Goal: Task Accomplishment & Management: Use online tool/utility

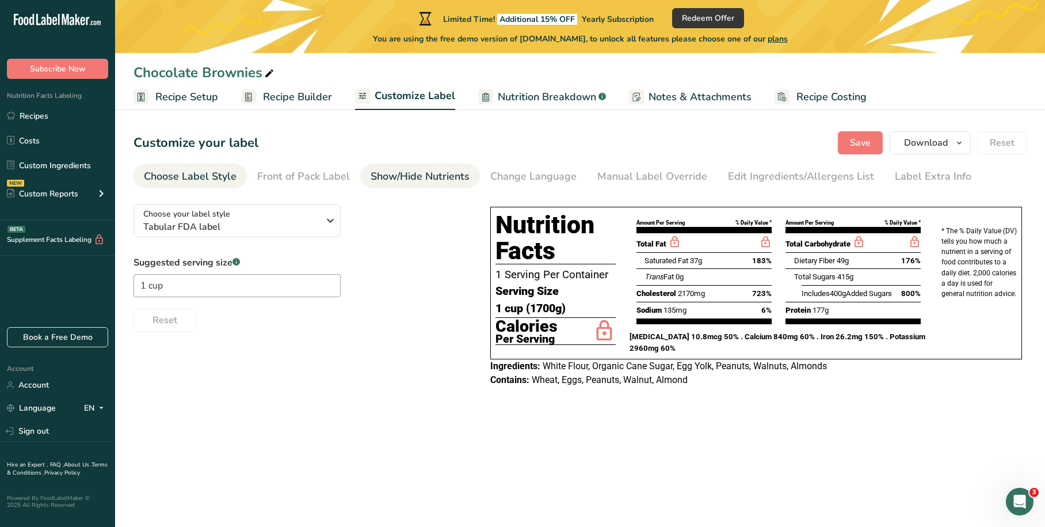
click at [432, 182] on div "Show/Hide Nutrients" at bounding box center [420, 177] width 99 height 16
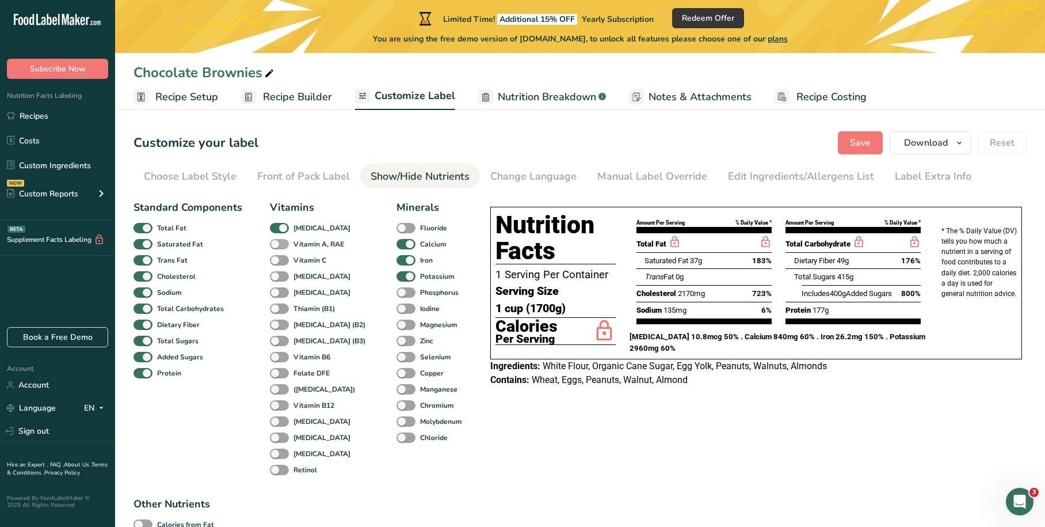
click at [279, 245] on span at bounding box center [279, 244] width 19 height 11
click at [277, 245] on input "Vitamin A, RAE" at bounding box center [273, 243] width 7 height 7
checkbox input "true"
drag, startPoint x: 280, startPoint y: 259, endPoint x: 280, endPoint y: 268, distance: 9.2
click at [280, 259] on span at bounding box center [279, 260] width 19 height 11
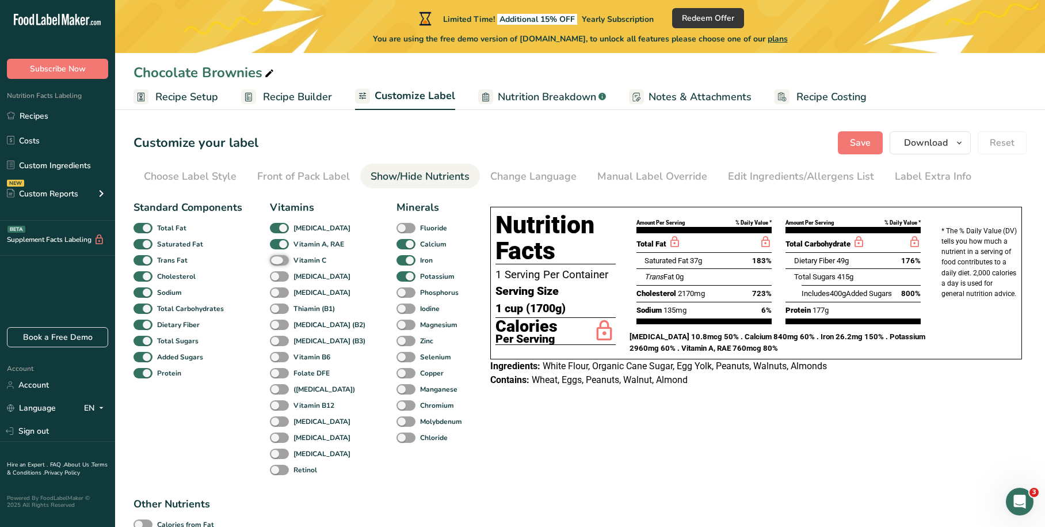
click at [277, 259] on input "Vitamin C" at bounding box center [273, 259] width 7 height 7
checkbox input "true"
click at [281, 273] on span at bounding box center [279, 276] width 19 height 11
click at [277, 273] on input "[MEDICAL_DATA]" at bounding box center [273, 275] width 7 height 7
checkbox input "true"
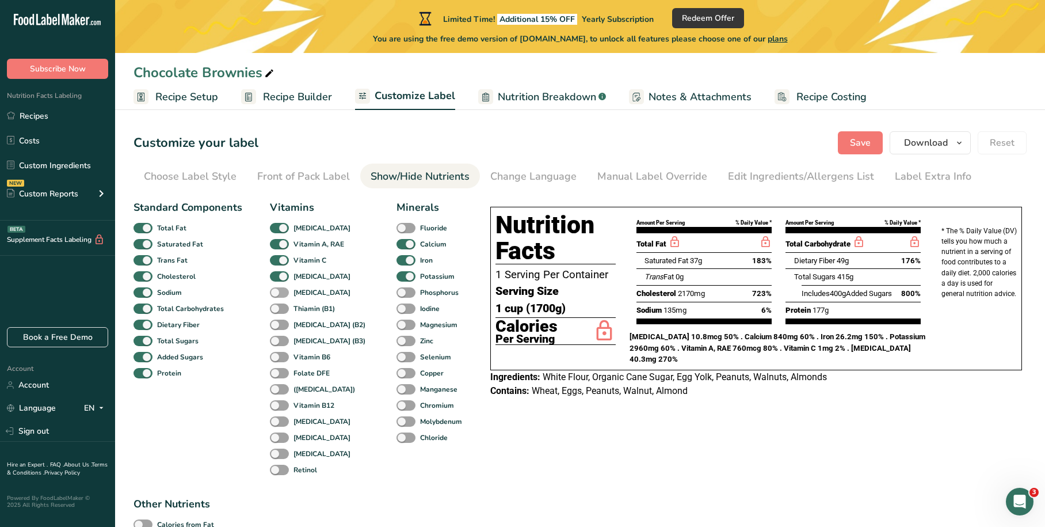
click at [281, 292] on span at bounding box center [279, 292] width 19 height 11
click at [277, 292] on input "[MEDICAL_DATA]" at bounding box center [273, 291] width 7 height 7
checkbox input "true"
click at [282, 313] on span at bounding box center [279, 308] width 19 height 11
click at [277, 312] on input "Thiamin (B1)" at bounding box center [273, 307] width 7 height 7
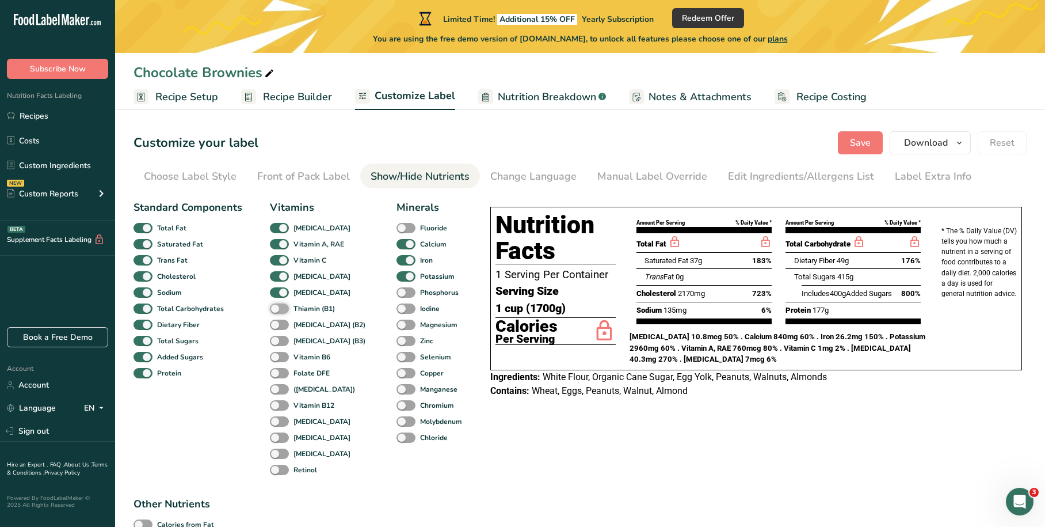
checkbox input "true"
click at [278, 325] on span at bounding box center [279, 324] width 19 height 11
click at [277, 325] on input "[MEDICAL_DATA] (B2)" at bounding box center [273, 324] width 7 height 7
checkbox input "true"
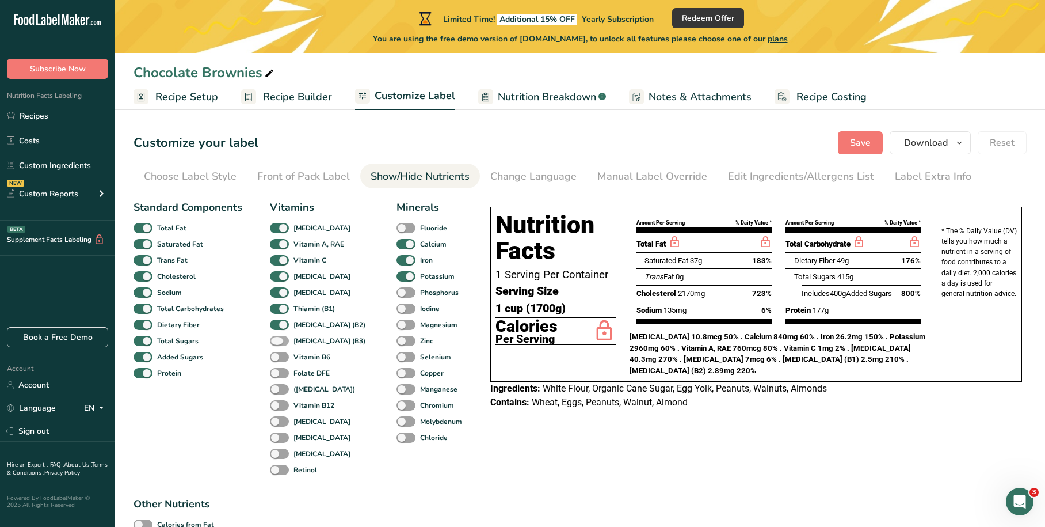
click at [279, 343] on span at bounding box center [279, 341] width 19 height 11
click at [277, 343] on input "[MEDICAL_DATA] (B3)" at bounding box center [273, 340] width 7 height 7
checkbox input "true"
click at [279, 359] on span at bounding box center [279, 357] width 19 height 11
click at [277, 359] on input "Vitamin B6" at bounding box center [273, 356] width 7 height 7
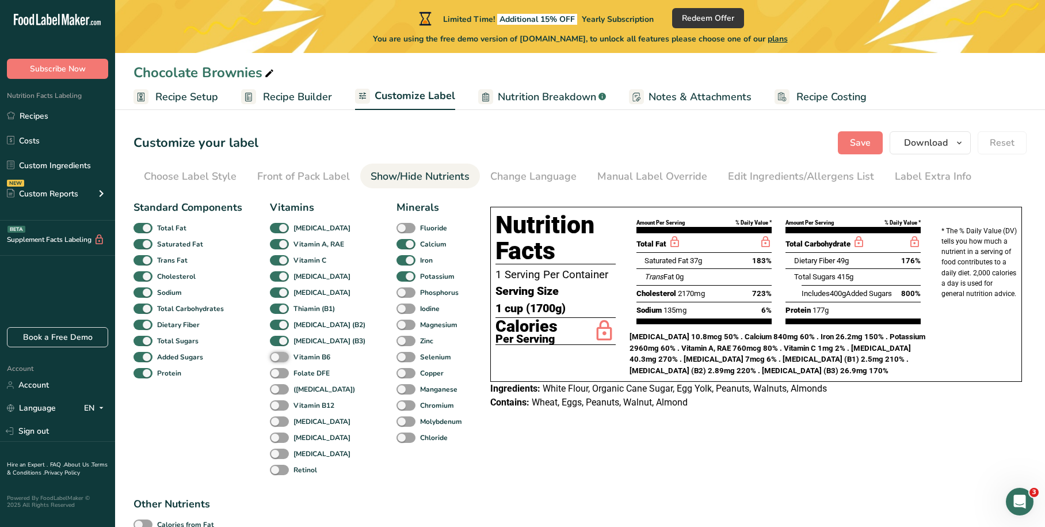
checkbox input "true"
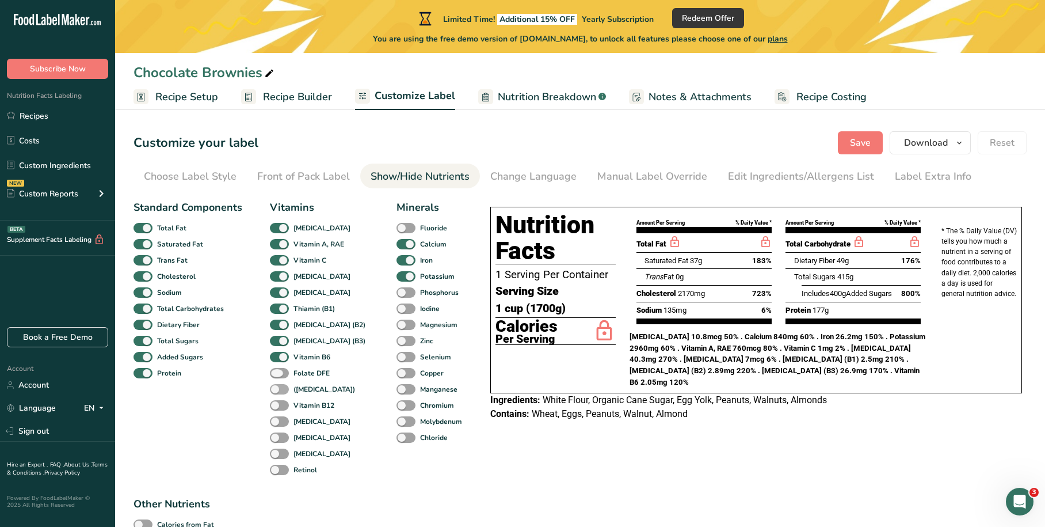
drag, startPoint x: 276, startPoint y: 371, endPoint x: 274, endPoint y: 386, distance: 14.5
click at [276, 372] on span at bounding box center [279, 373] width 19 height 11
click at [276, 372] on input "Folate DFE" at bounding box center [273, 372] width 7 height 7
checkbox input "true"
drag, startPoint x: 272, startPoint y: 391, endPoint x: 277, endPoint y: 397, distance: 7.7
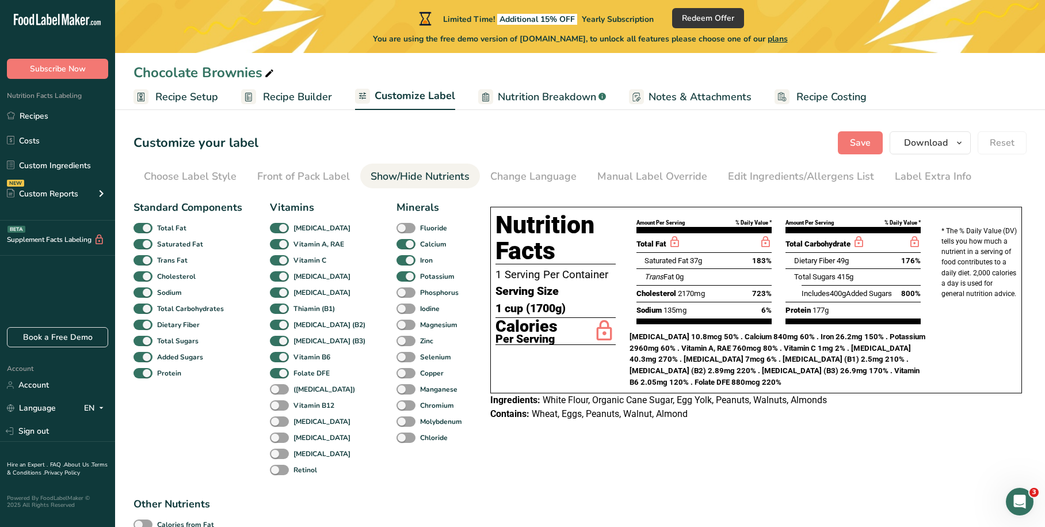
click at [273, 391] on span at bounding box center [279, 389] width 19 height 11
click at [273, 391] on input "([MEDICAL_DATA])" at bounding box center [273, 388] width 7 height 7
checkbox input "true"
drag, startPoint x: 277, startPoint y: 405, endPoint x: 276, endPoint y: 419, distance: 13.9
click at [279, 408] on span at bounding box center [279, 405] width 19 height 11
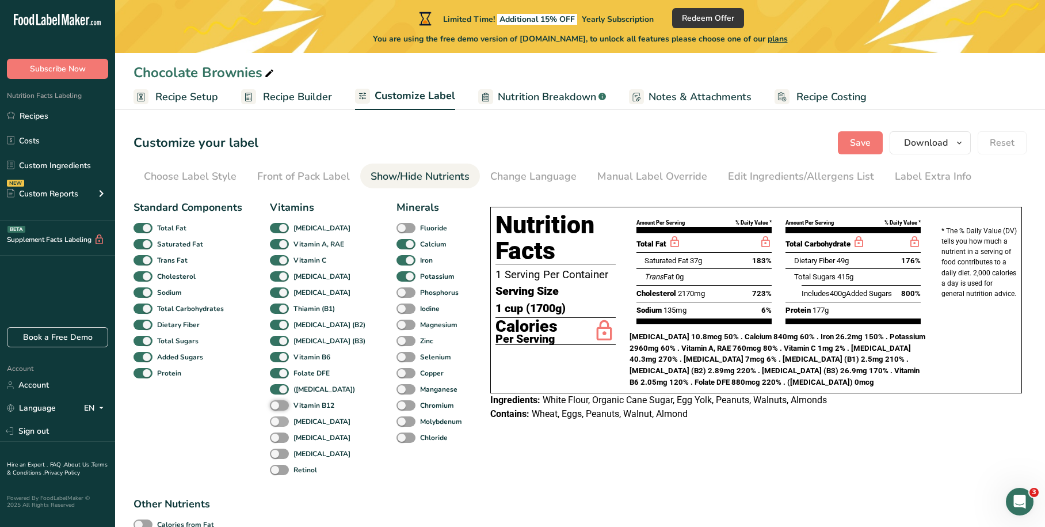
click at [277, 408] on input "Vitamin B12" at bounding box center [273, 404] width 7 height 7
checkbox input "true"
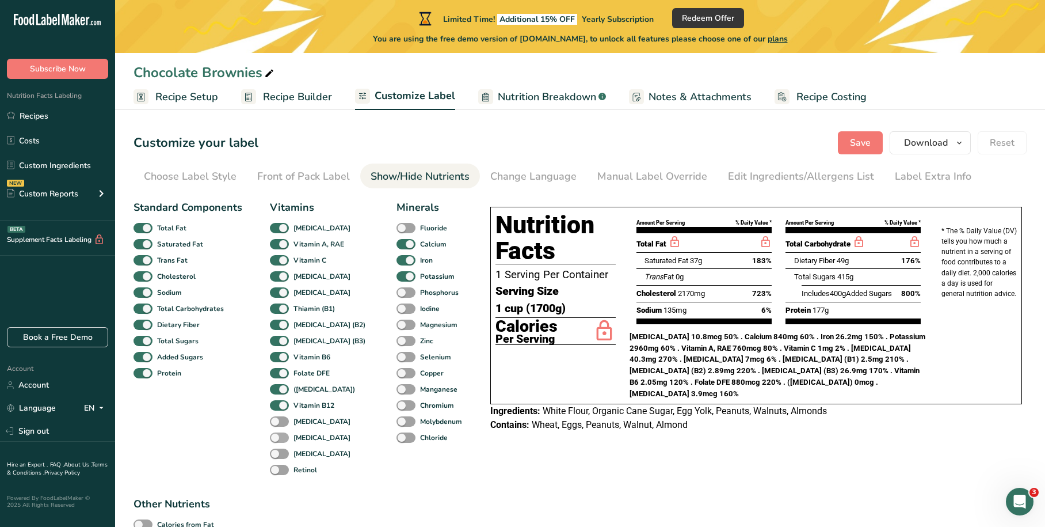
drag, startPoint x: 276, startPoint y: 422, endPoint x: 276, endPoint y: 432, distance: 10.4
click at [277, 424] on span at bounding box center [279, 421] width 19 height 11
click at [277, 424] on input "[MEDICAL_DATA]" at bounding box center [273, 420] width 7 height 7
checkbox input "true"
drag, startPoint x: 276, startPoint y: 436, endPoint x: 276, endPoint y: 452, distance: 16.1
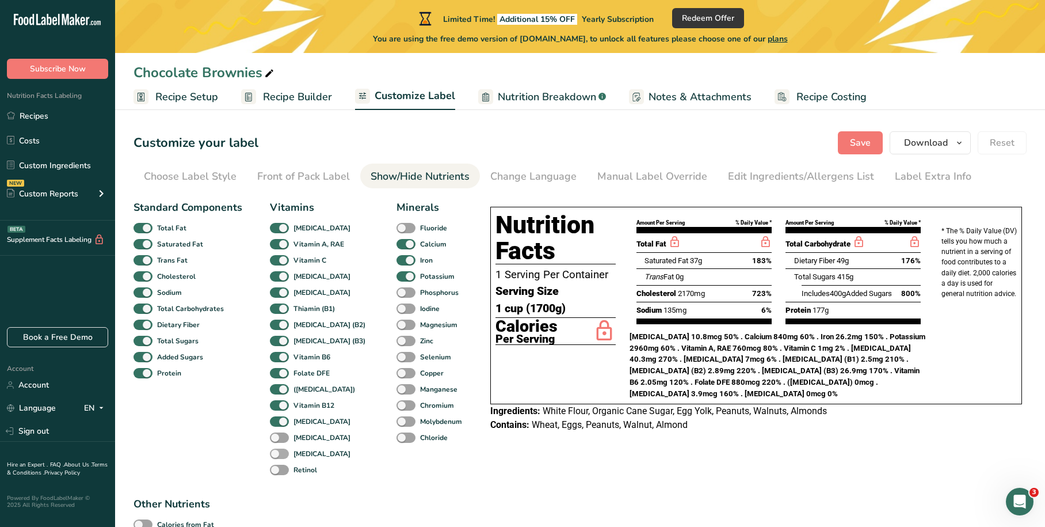
click at [276, 436] on span at bounding box center [279, 437] width 19 height 11
click at [276, 436] on input "[MEDICAL_DATA]" at bounding box center [273, 436] width 7 height 7
checkbox input "true"
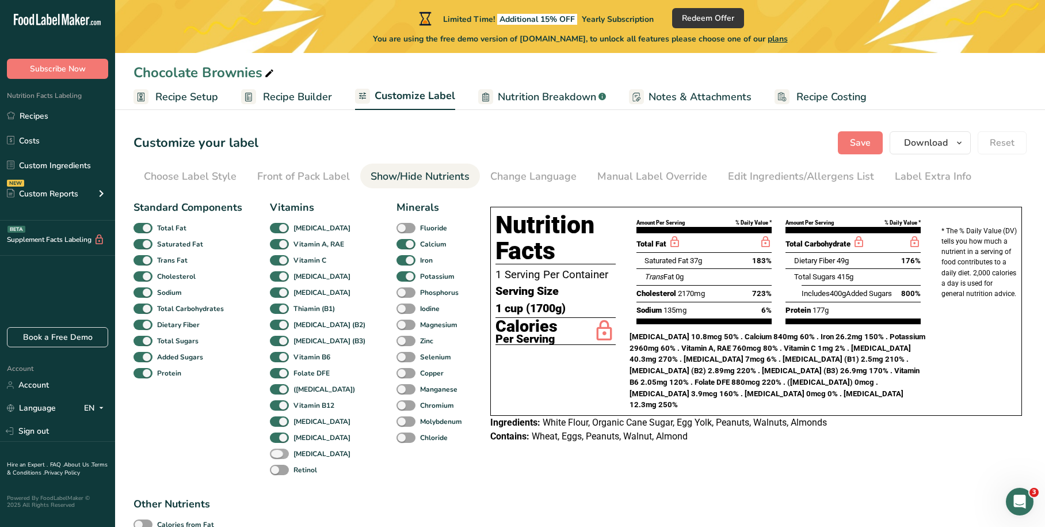
click at [278, 456] on span at bounding box center [279, 453] width 19 height 11
click at [277, 456] on input "[MEDICAL_DATA]" at bounding box center [273, 453] width 7 height 7
checkbox input "true"
click at [277, 469] on span at bounding box center [279, 470] width 19 height 11
click at [277, 469] on input "Retinol" at bounding box center [273, 469] width 7 height 7
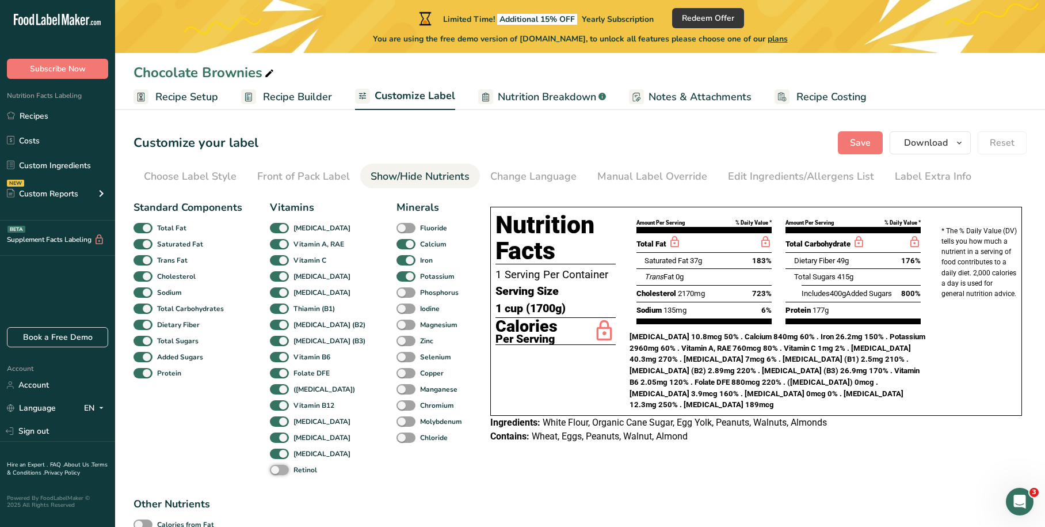
checkbox input "true"
click at [397, 434] on span at bounding box center [406, 437] width 19 height 11
click at [397, 434] on input "Chloride" at bounding box center [400, 436] width 7 height 7
checkbox input "true"
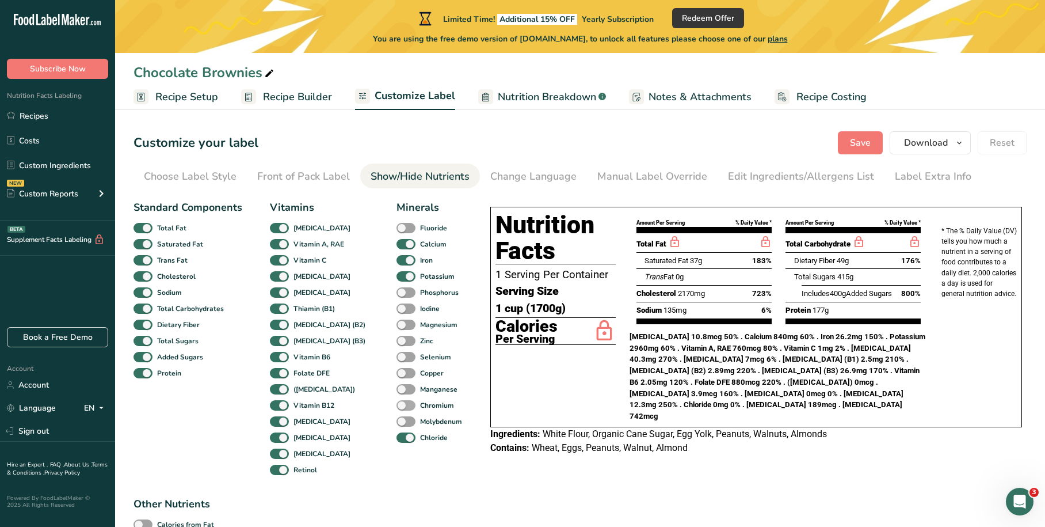
drag, startPoint x: 386, startPoint y: 421, endPoint x: 384, endPoint y: 403, distance: 17.9
click at [397, 420] on span at bounding box center [406, 421] width 19 height 11
click at [397, 420] on input "Molybdenum" at bounding box center [400, 420] width 7 height 7
checkbox input "true"
drag, startPoint x: 386, startPoint y: 401, endPoint x: 386, endPoint y: 392, distance: 9.2
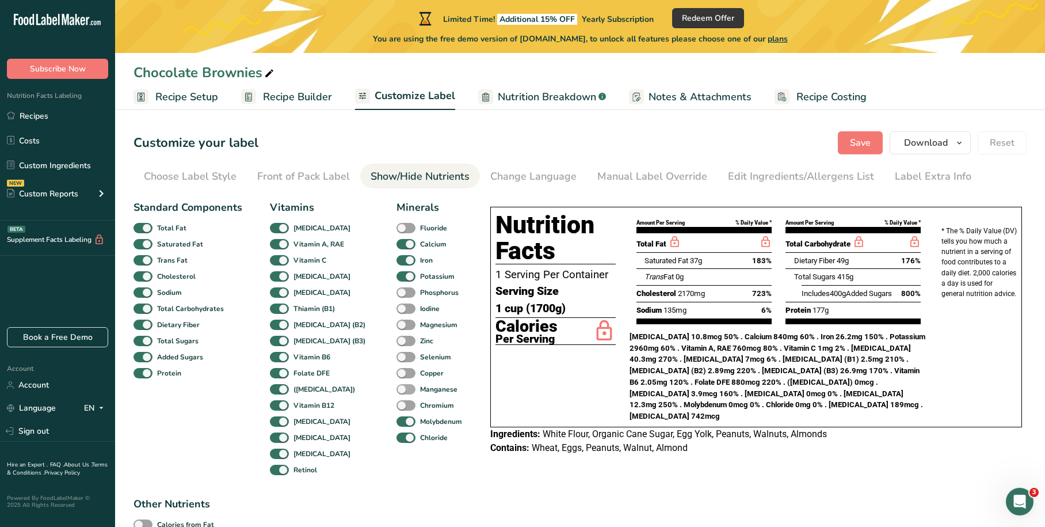
click at [397, 401] on span at bounding box center [406, 405] width 19 height 11
click at [397, 401] on input "Chromium" at bounding box center [400, 404] width 7 height 7
checkbox input "true"
drag, startPoint x: 387, startPoint y: 388, endPoint x: 386, endPoint y: 379, distance: 8.7
click at [397, 388] on span at bounding box center [406, 389] width 19 height 11
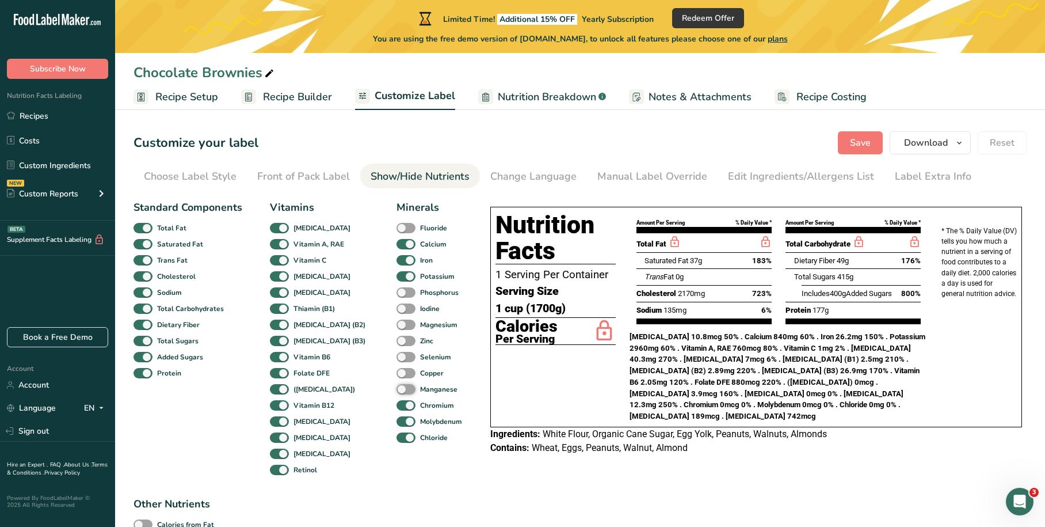
click at [397, 388] on input "Manganese" at bounding box center [400, 388] width 7 height 7
checkbox input "true"
click at [397, 371] on span at bounding box center [406, 373] width 19 height 11
click at [397, 371] on input "Copper" at bounding box center [400, 372] width 7 height 7
checkbox input "true"
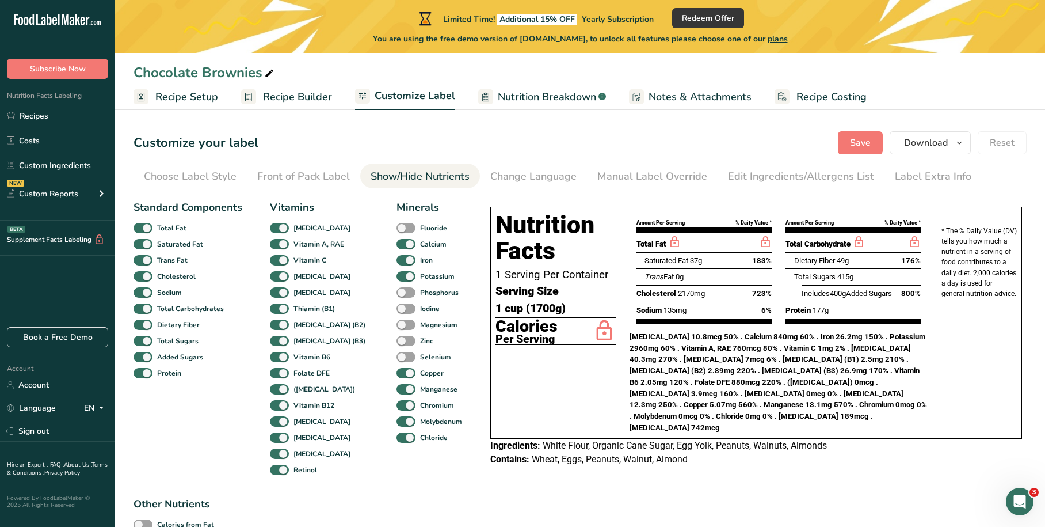
drag, startPoint x: 387, startPoint y: 355, endPoint x: 387, endPoint y: 348, distance: 6.9
click at [397, 355] on span at bounding box center [406, 357] width 19 height 11
click at [397, 355] on input "Selenium" at bounding box center [400, 356] width 7 height 7
checkbox input "true"
drag, startPoint x: 388, startPoint y: 338, endPoint x: 389, endPoint y: 323, distance: 14.4
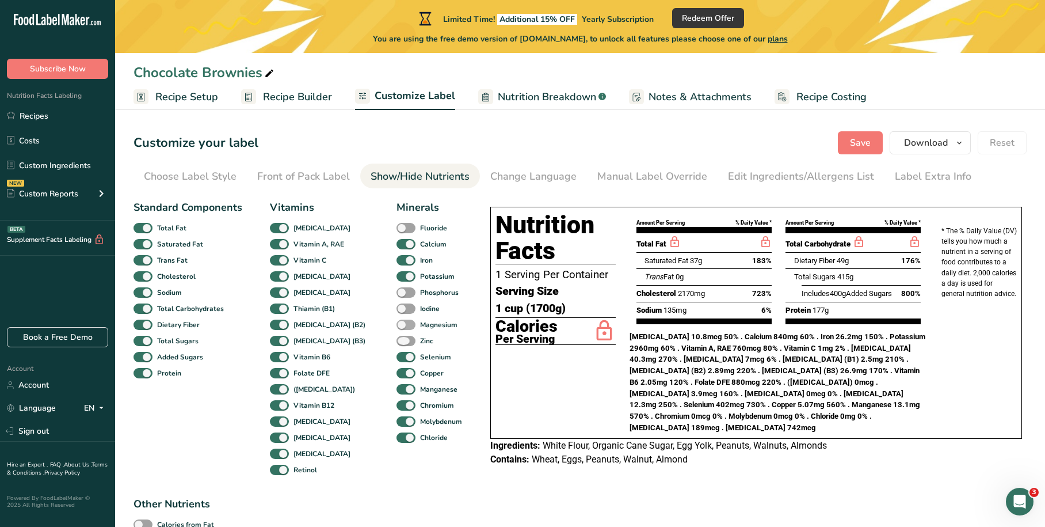
click at [397, 338] on span at bounding box center [406, 341] width 19 height 11
click at [397, 338] on input "Zinc" at bounding box center [400, 340] width 7 height 7
checkbox input "true"
drag, startPoint x: 389, startPoint y: 319, endPoint x: 387, endPoint y: 303, distance: 16.8
click at [397, 319] on span at bounding box center [406, 324] width 19 height 11
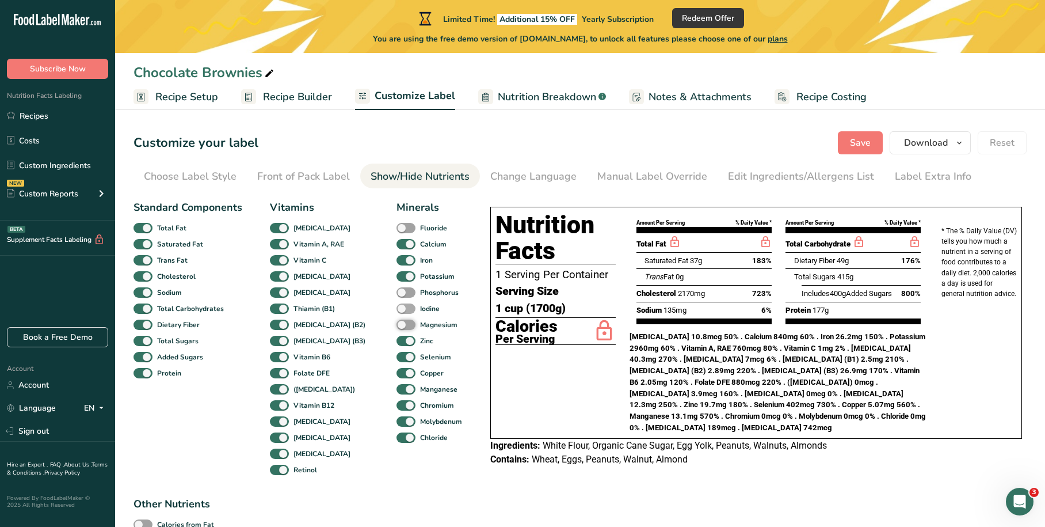
click at [397, 321] on input "Magnesium" at bounding box center [400, 324] width 7 height 7
checkbox input "true"
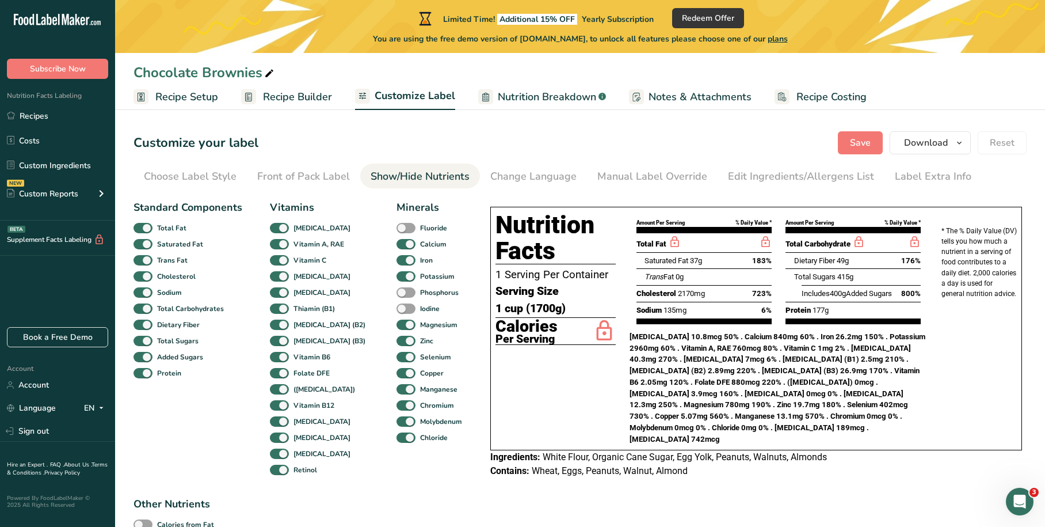
click at [397, 299] on div "Phosphorus" at bounding box center [405, 292] width 17 height 16
click at [397, 306] on span at bounding box center [406, 308] width 19 height 11
click at [397, 306] on input "Iodine" at bounding box center [400, 307] width 7 height 7
checkbox input "true"
click at [397, 289] on span at bounding box center [406, 292] width 19 height 11
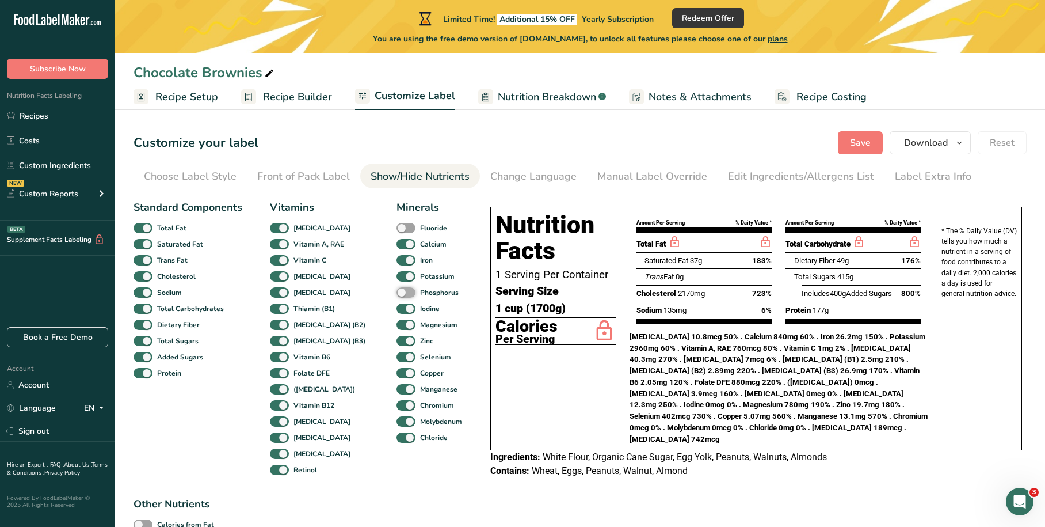
click at [397, 289] on input "Phosphorus" at bounding box center [400, 291] width 7 height 7
checkbox input "true"
click at [397, 225] on span at bounding box center [406, 228] width 19 height 11
click at [397, 225] on input "Fluoride" at bounding box center [400, 227] width 7 height 7
checkbox input "true"
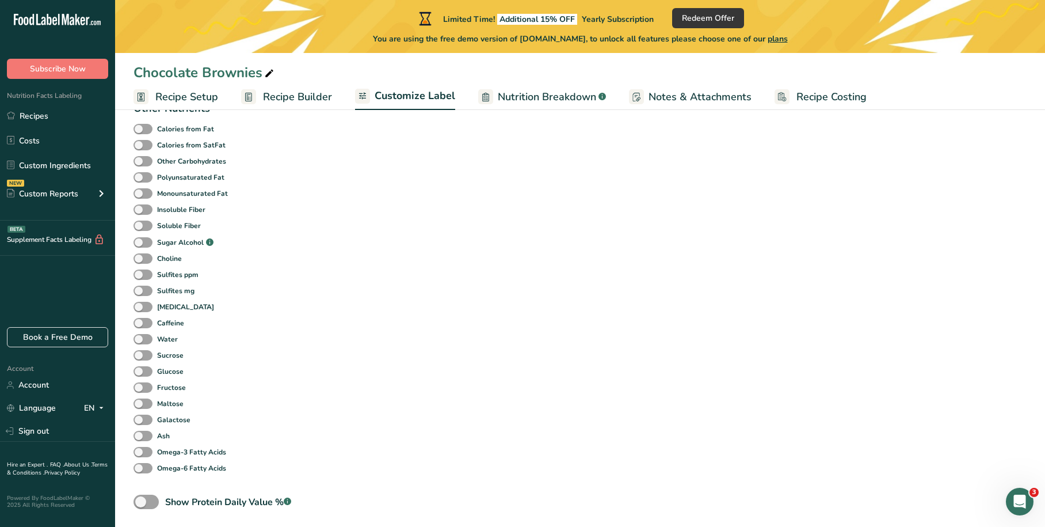
scroll to position [498, 0]
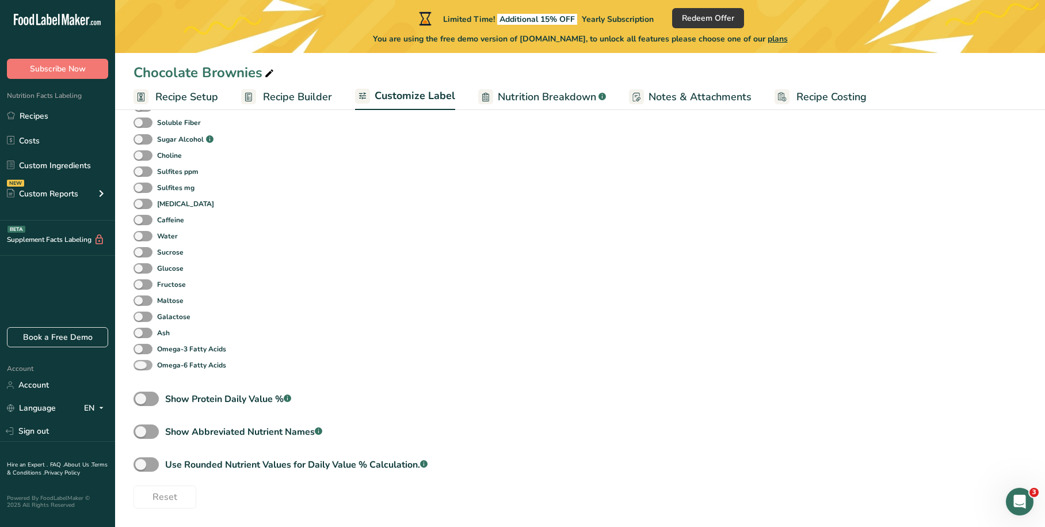
click at [143, 367] on span at bounding box center [143, 365] width 19 height 11
click at [141, 367] on input "Omega-6 Fatty Acids" at bounding box center [137, 364] width 7 height 7
checkbox input "true"
drag, startPoint x: 143, startPoint y: 350, endPoint x: 144, endPoint y: 338, distance: 11.6
click at [144, 350] on span at bounding box center [143, 349] width 19 height 11
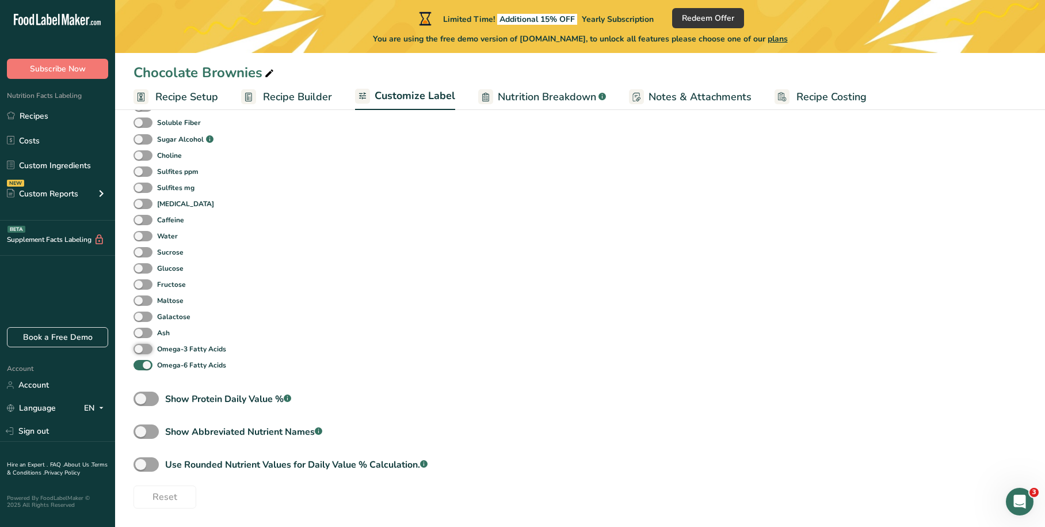
click at [141, 350] on input "Omega-3 Fatty Acids" at bounding box center [137, 348] width 7 height 7
checkbox input "true"
drag, startPoint x: 145, startPoint y: 329, endPoint x: 145, endPoint y: 314, distance: 14.4
click at [146, 329] on span at bounding box center [143, 333] width 19 height 11
click at [141, 329] on input "Ash" at bounding box center [137, 332] width 7 height 7
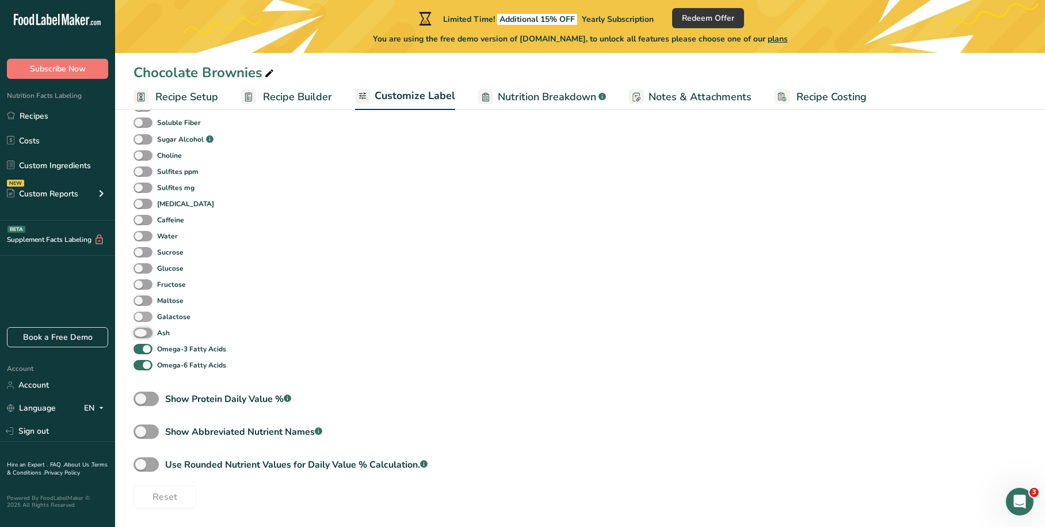
checkbox input "true"
drag, startPoint x: 145, startPoint y: 314, endPoint x: 146, endPoint y: 302, distance: 12.7
click at [146, 314] on span at bounding box center [143, 316] width 19 height 11
click at [141, 314] on input "Galactose" at bounding box center [137, 316] width 7 height 7
checkbox input "true"
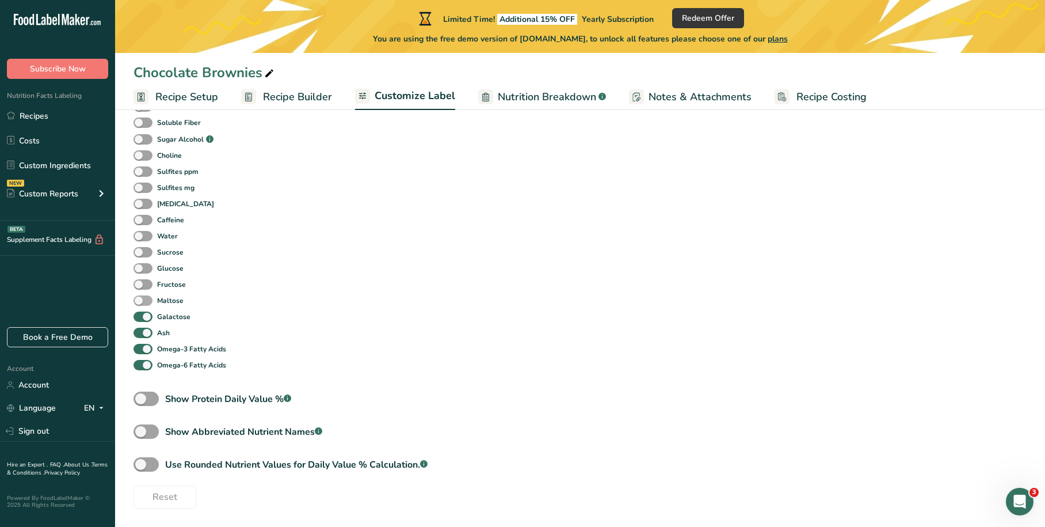
click at [146, 300] on span at bounding box center [143, 300] width 19 height 11
click at [141, 300] on input "Maltose" at bounding box center [137, 299] width 7 height 7
checkbox input "true"
click at [146, 284] on span at bounding box center [143, 284] width 19 height 11
click at [141, 284] on input "Fructose" at bounding box center [137, 283] width 7 height 7
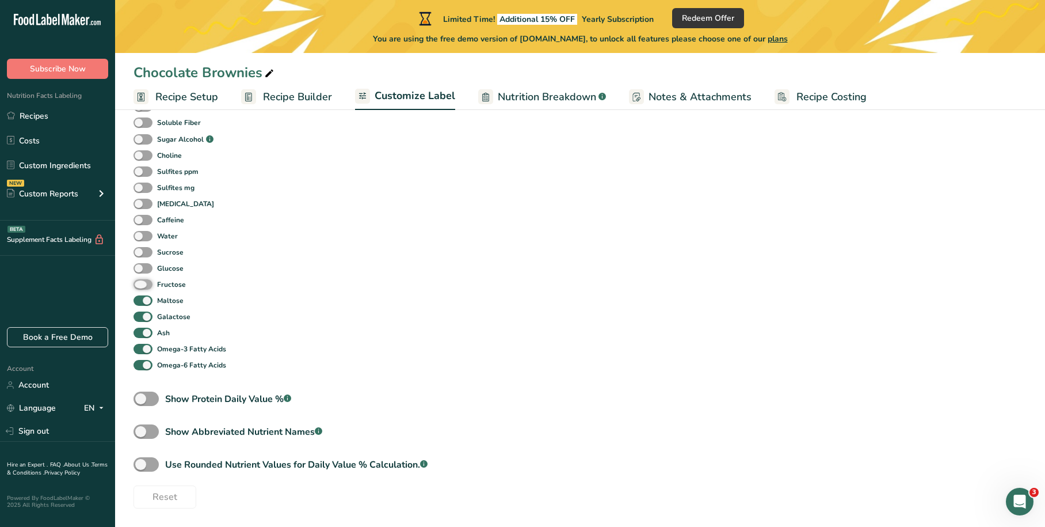
checkbox input "true"
click at [146, 267] on span at bounding box center [143, 268] width 19 height 11
click at [141, 267] on input "Glucose" at bounding box center [137, 267] width 7 height 7
checkbox input "true"
click at [143, 247] on span at bounding box center [143, 252] width 19 height 11
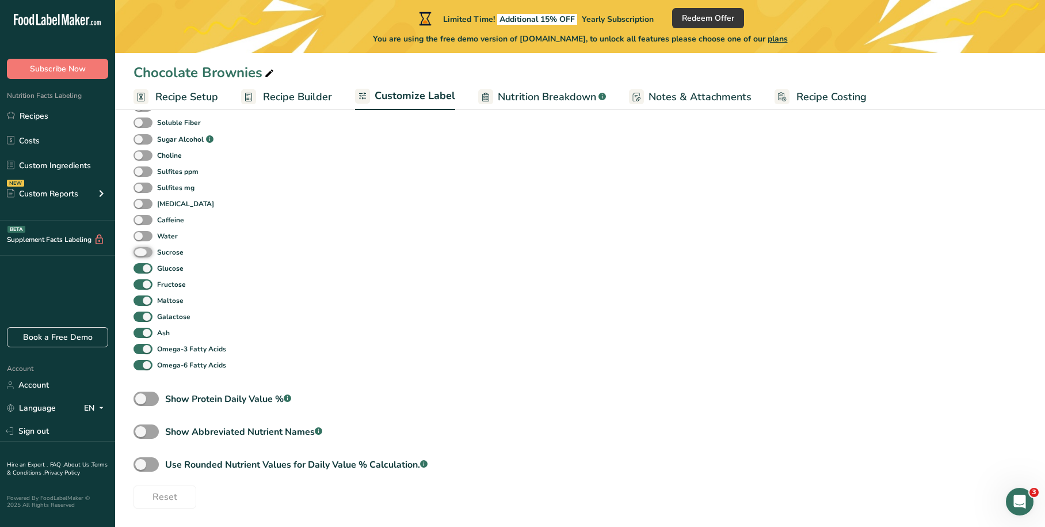
click at [141, 248] on input "Sucrose" at bounding box center [137, 251] width 7 height 7
checkbox input "true"
click at [144, 230] on div "Water" at bounding box center [146, 236] width 25 height 16
click at [144, 218] on span at bounding box center [143, 220] width 19 height 11
click at [141, 218] on input "Caffeine" at bounding box center [137, 219] width 7 height 7
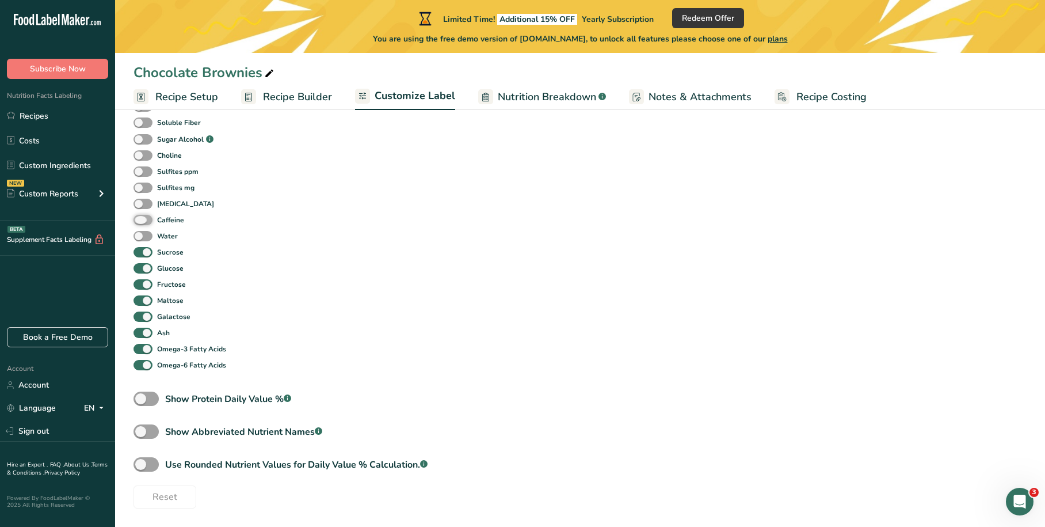
checkbox input "true"
click at [143, 201] on span at bounding box center [143, 204] width 19 height 11
click at [141, 201] on input "[MEDICAL_DATA]" at bounding box center [137, 203] width 7 height 7
checkbox input "true"
click at [146, 237] on span at bounding box center [143, 236] width 19 height 11
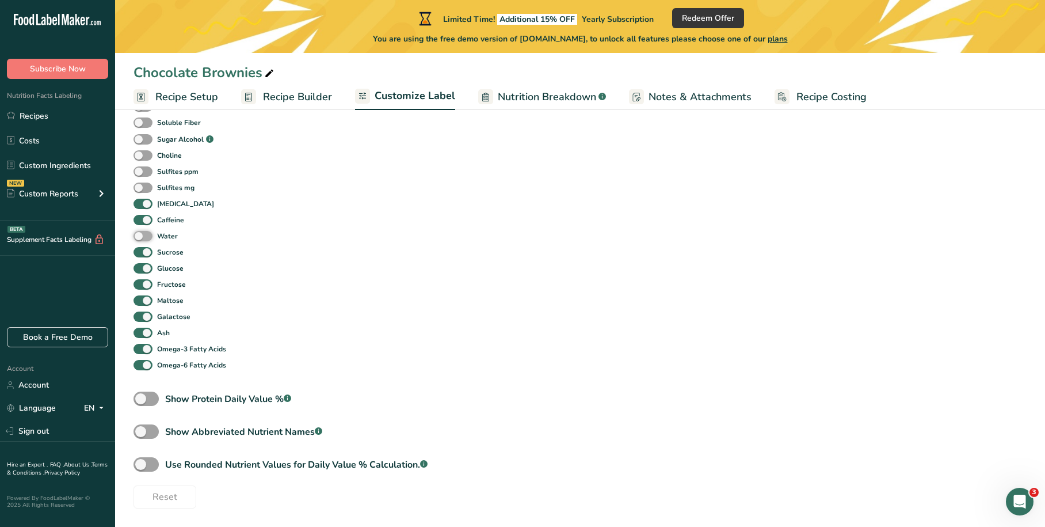
click at [141, 237] on input "Water" at bounding box center [137, 235] width 7 height 7
checkbox input "true"
click at [146, 186] on span at bounding box center [143, 187] width 19 height 11
click at [141, 186] on input "Sulfites mg" at bounding box center [137, 187] width 7 height 7
checkbox input "true"
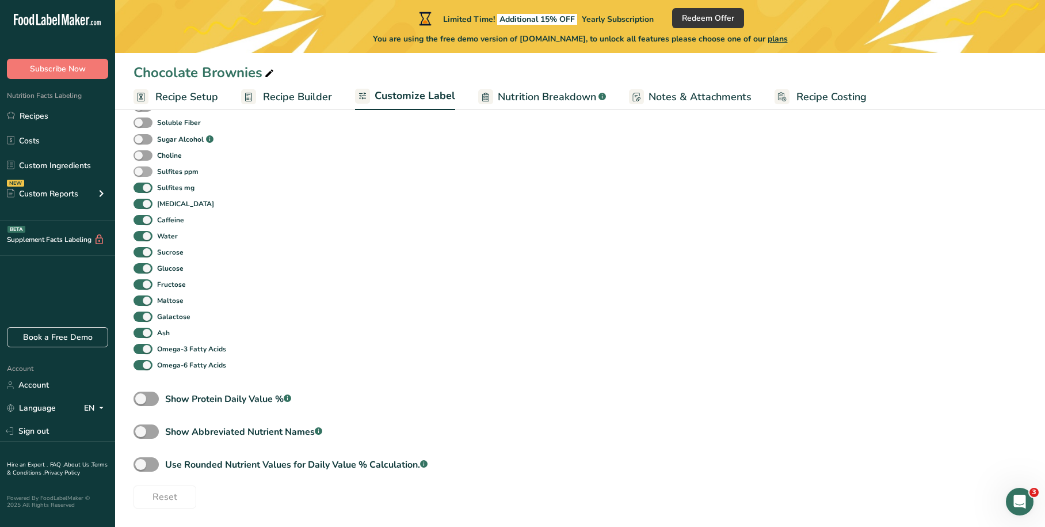
click at [144, 168] on span at bounding box center [143, 171] width 19 height 11
click at [141, 168] on input "Sulfites ppm" at bounding box center [137, 171] width 7 height 7
checkbox input "true"
click at [145, 152] on span at bounding box center [143, 155] width 19 height 11
click at [141, 152] on input "Choline" at bounding box center [137, 154] width 7 height 7
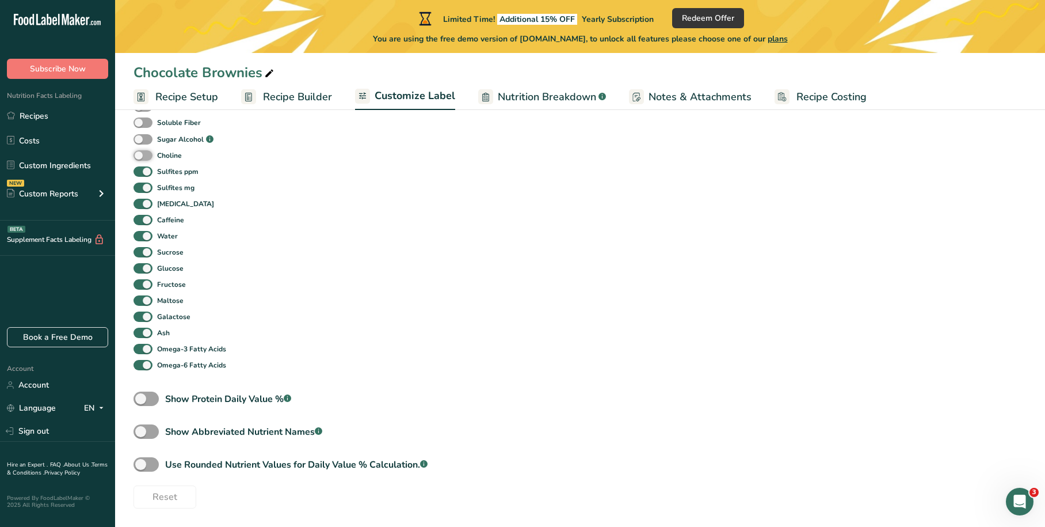
checkbox input "true"
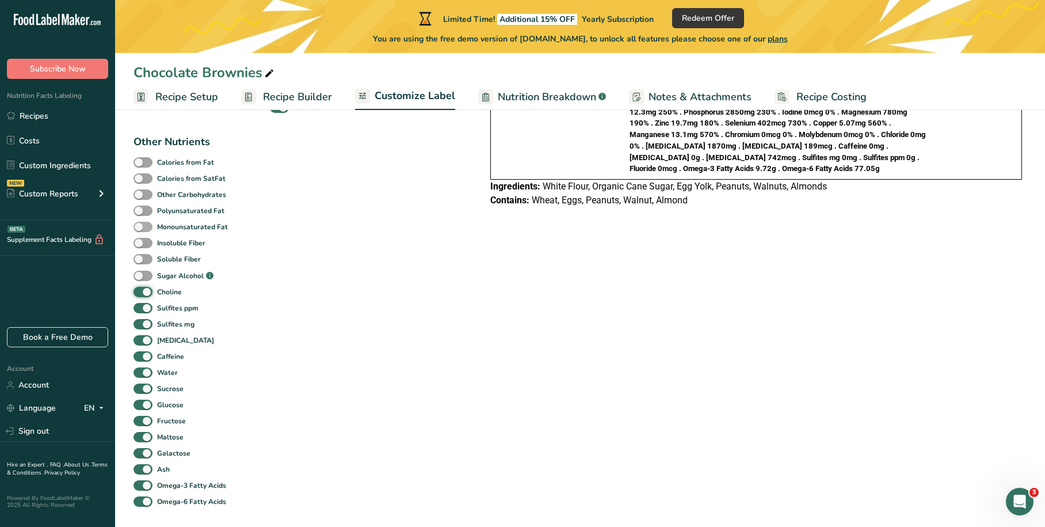
scroll to position [326, 0]
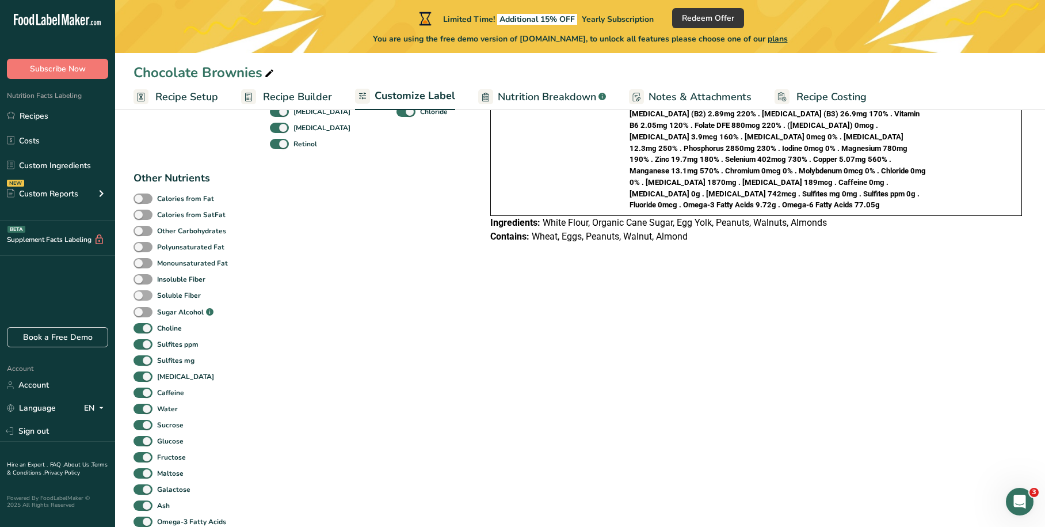
click at [143, 311] on span at bounding box center [143, 312] width 19 height 11
click at [141, 311] on input "Sugar Alcohol .a-a{fill:#347362;}.b-a{fill:#fff;}" at bounding box center [137, 312] width 7 height 7
checkbox input "true"
click at [142, 289] on div "Soluble Fiber" at bounding box center [146, 295] width 25 height 16
click at [142, 278] on span at bounding box center [143, 279] width 19 height 11
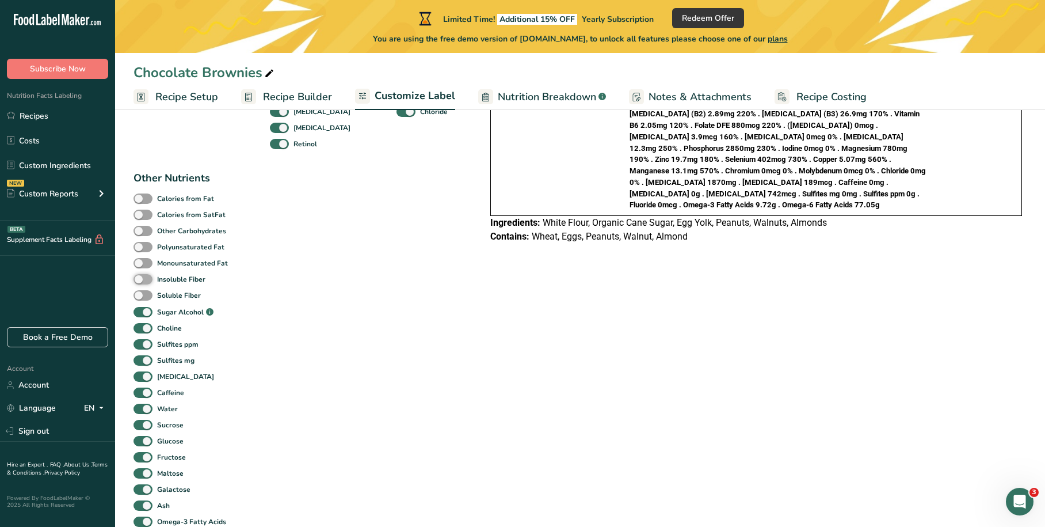
click at [141, 278] on input "Insoluble Fiber" at bounding box center [137, 278] width 7 height 7
checkbox input "true"
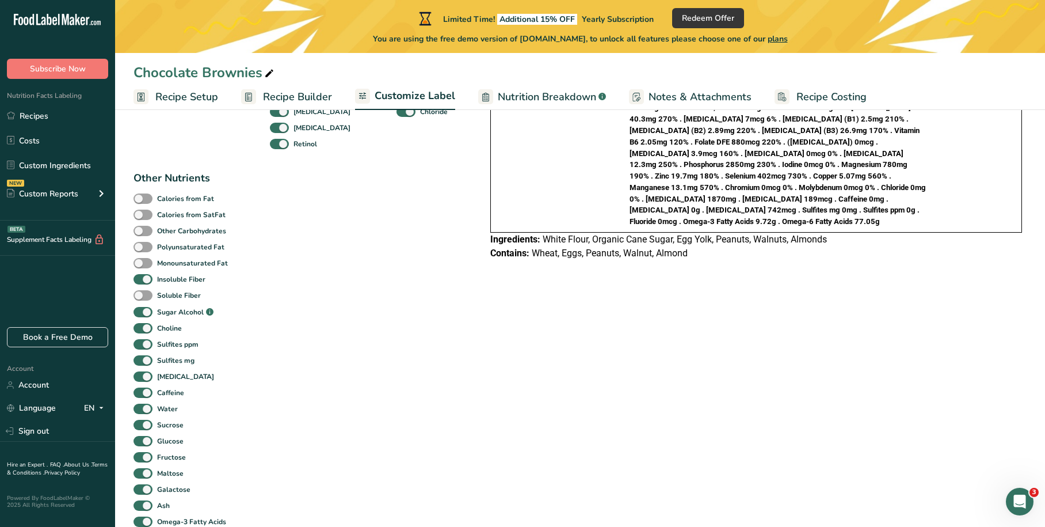
click at [143, 259] on span at bounding box center [143, 263] width 19 height 11
click at [141, 259] on input "Monounsaturated Fat" at bounding box center [137, 262] width 7 height 7
checkbox input "true"
click at [144, 246] on span at bounding box center [143, 247] width 19 height 11
click at [141, 246] on input "Polyunsaturated Fat" at bounding box center [137, 246] width 7 height 7
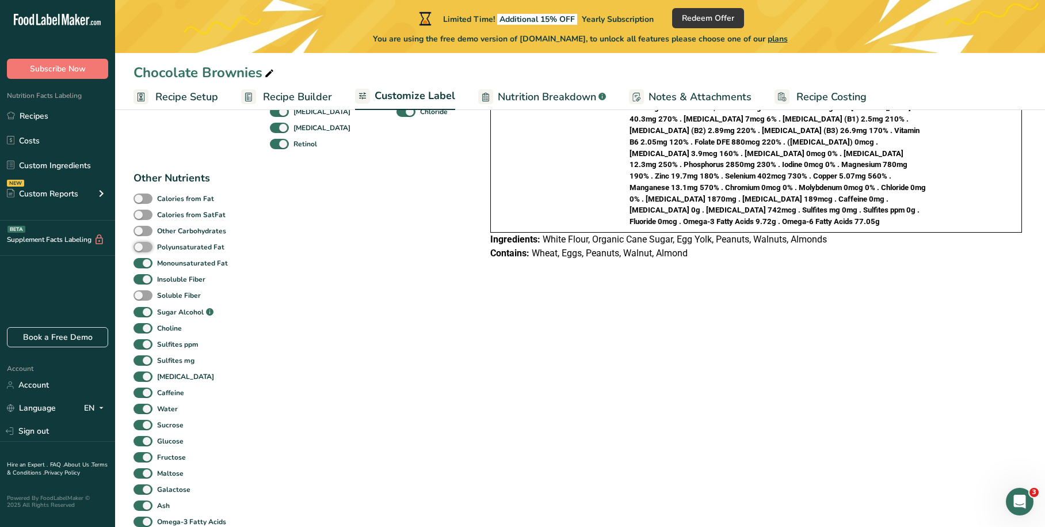
checkbox input "true"
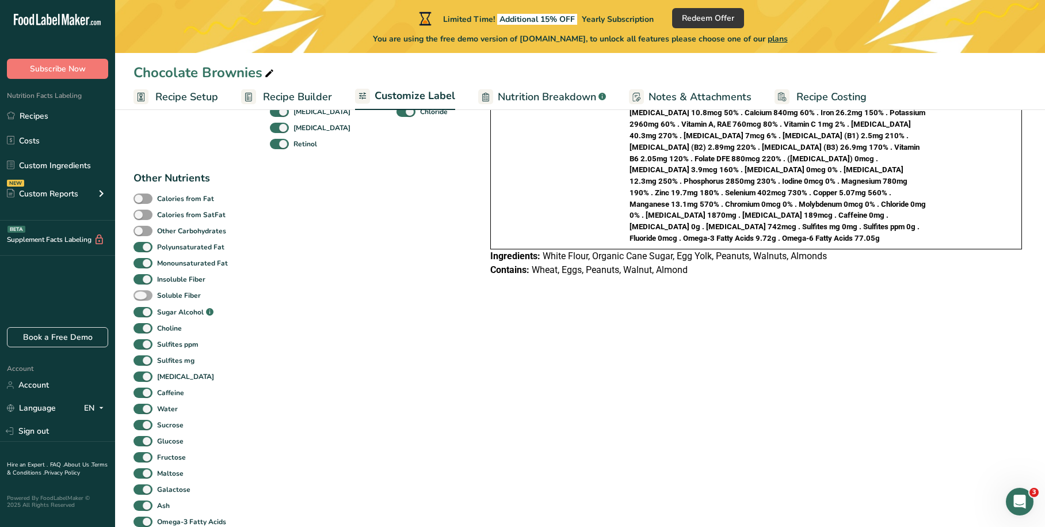
click at [144, 295] on span at bounding box center [143, 295] width 19 height 11
click at [141, 295] on input "Soluble Fiber" at bounding box center [137, 294] width 7 height 7
checkbox input "true"
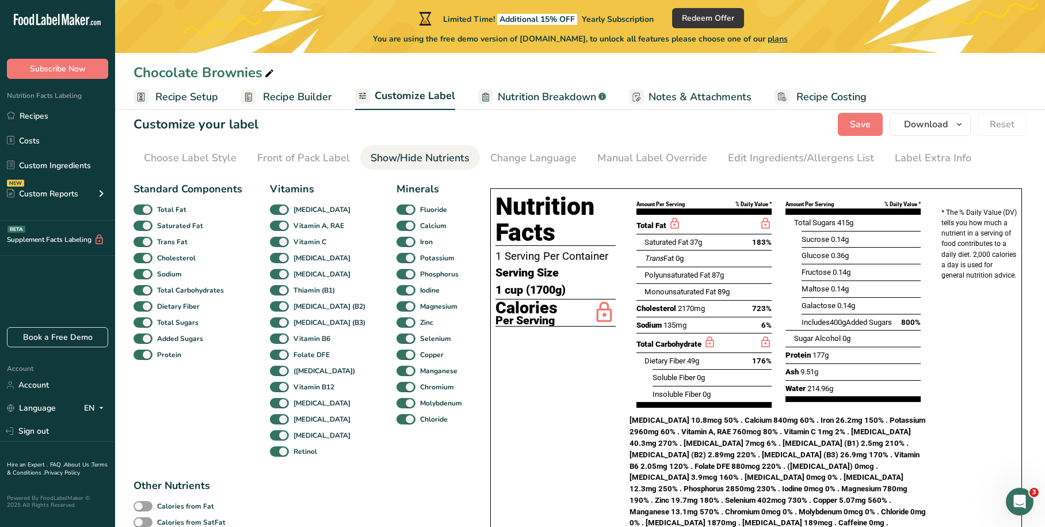
scroll to position [0, 0]
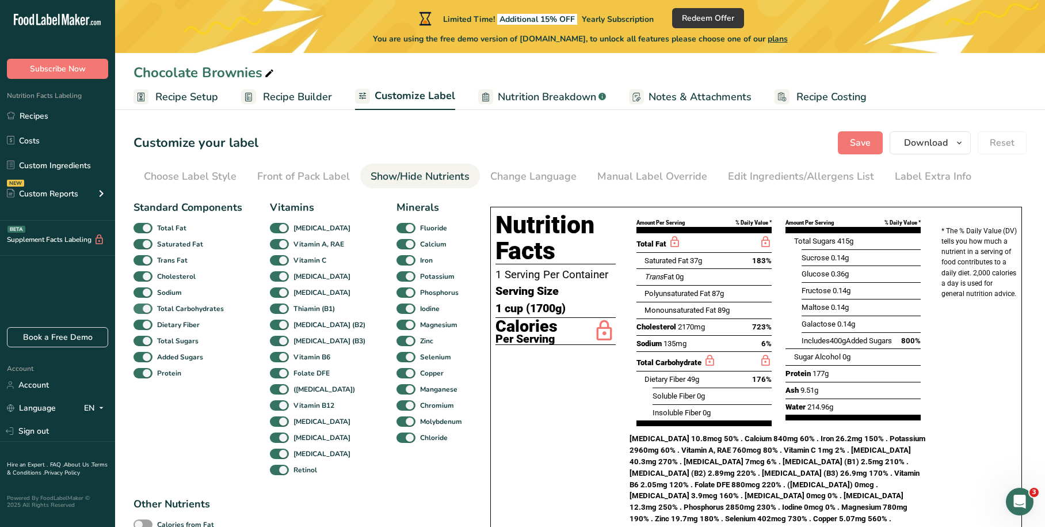
click at [145, 307] on span at bounding box center [143, 308] width 19 height 11
click at [141, 307] on input "Total Carbohydrates" at bounding box center [137, 307] width 7 height 7
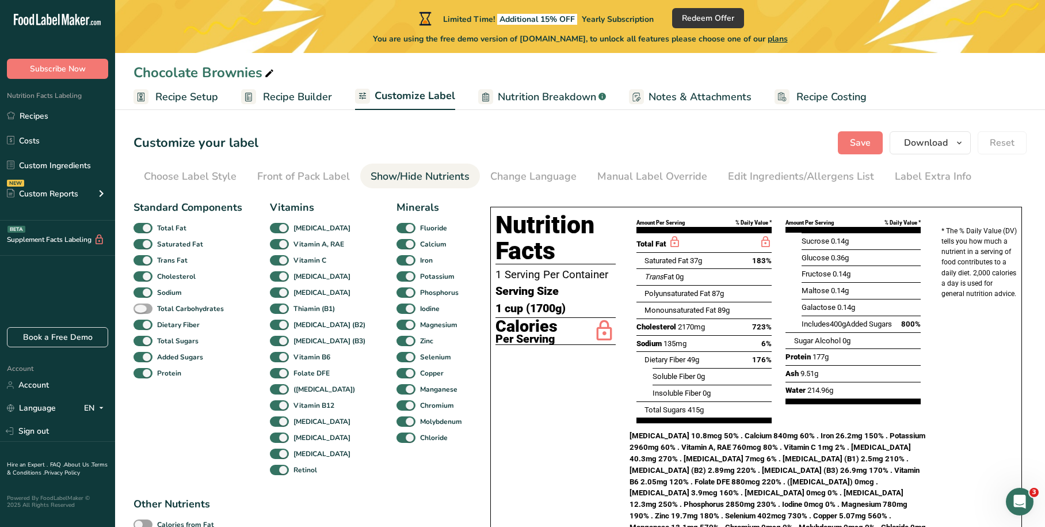
click at [145, 307] on span at bounding box center [143, 308] width 19 height 11
click at [141, 307] on input "Total Carbohydrates" at bounding box center [137, 307] width 7 height 7
checkbox input "true"
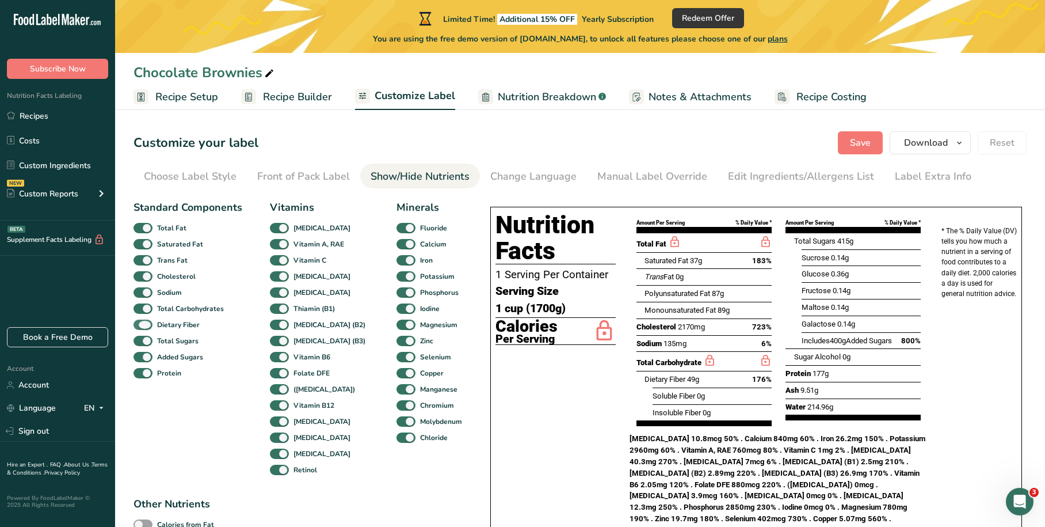
click at [142, 325] on span at bounding box center [143, 324] width 19 height 11
click at [141, 325] on input "Dietary Fiber" at bounding box center [137, 324] width 7 height 7
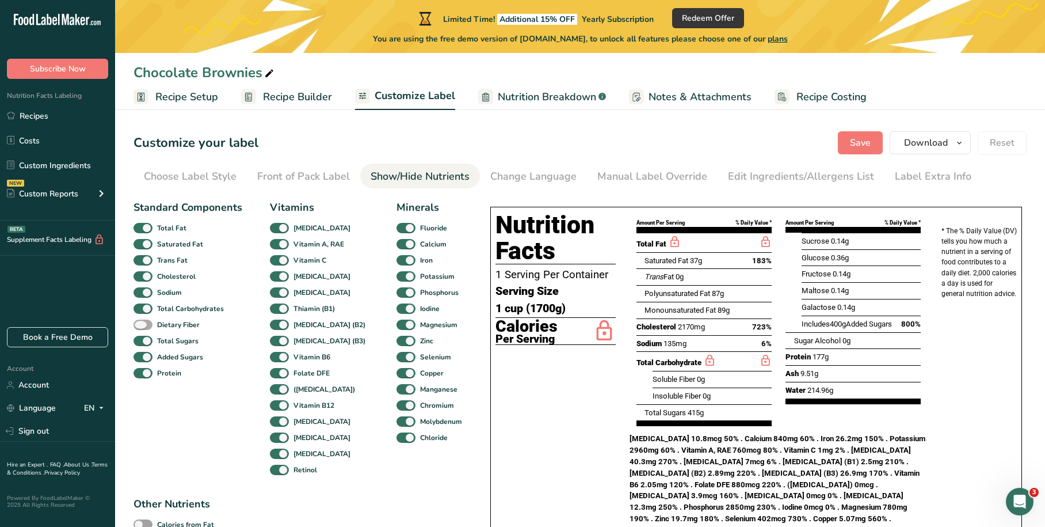
click at [142, 325] on span at bounding box center [143, 324] width 19 height 11
click at [141, 325] on input "Dietary Fiber" at bounding box center [137, 324] width 7 height 7
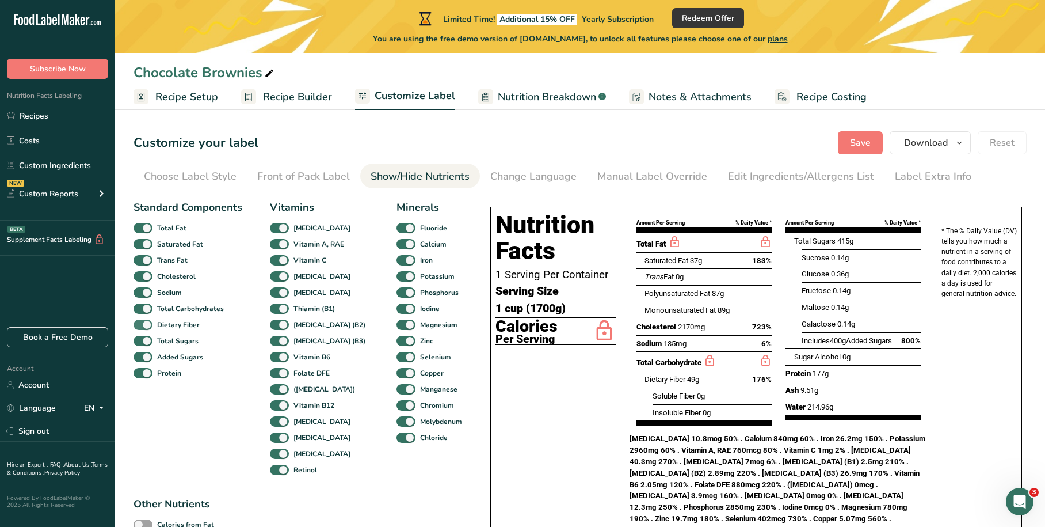
click at [142, 325] on span at bounding box center [143, 324] width 19 height 11
click at [141, 325] on input "Dietary Fiber" at bounding box center [137, 324] width 7 height 7
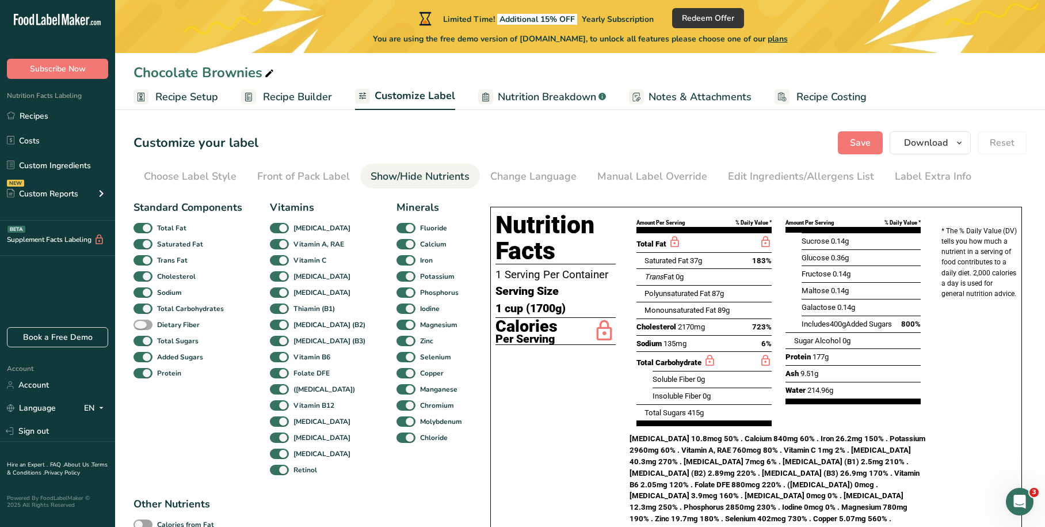
click at [142, 325] on span at bounding box center [143, 324] width 19 height 11
click at [141, 325] on input "Dietary Fiber" at bounding box center [137, 324] width 7 height 7
checkbox input "true"
